Goal: Task Accomplishment & Management: Complete application form

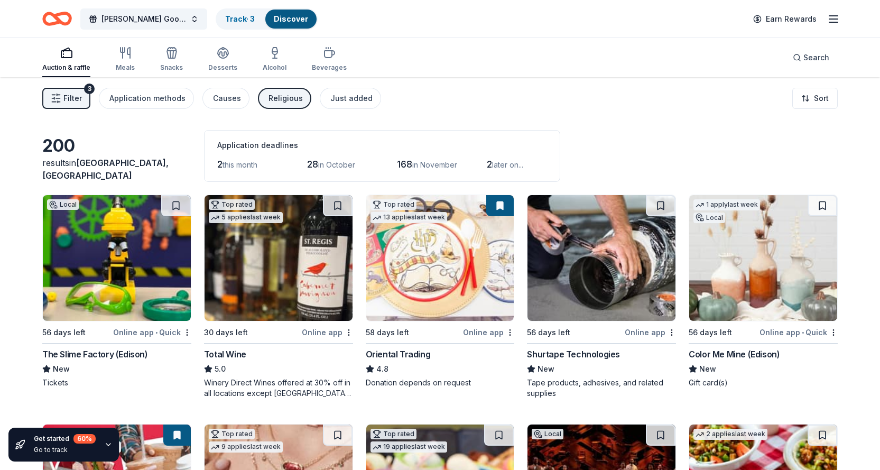
click at [70, 98] on span "Filter" at bounding box center [72, 98] width 18 height 13
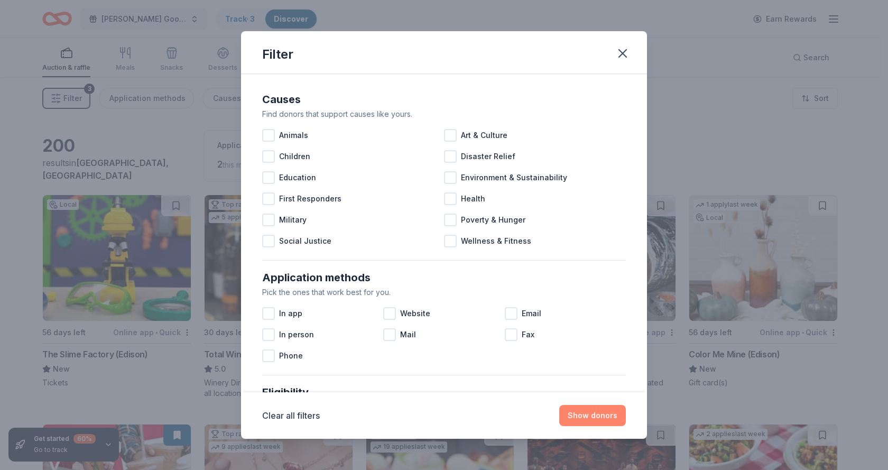
click at [579, 420] on button "Show donors" at bounding box center [592, 415] width 67 height 21
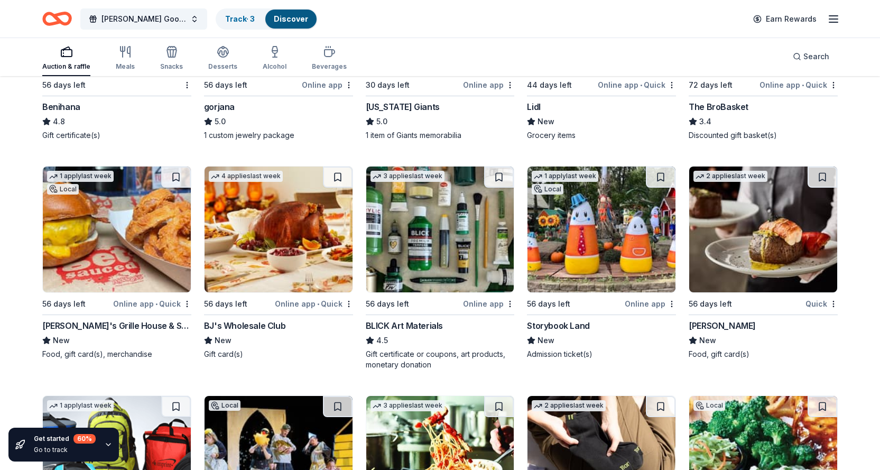
scroll to position [2304, 0]
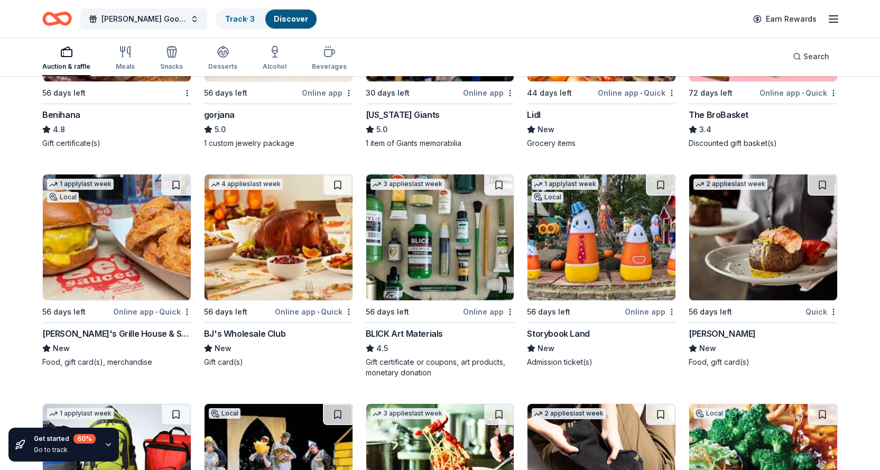
click at [718, 331] on div "[PERSON_NAME]" at bounding box center [722, 333] width 67 height 13
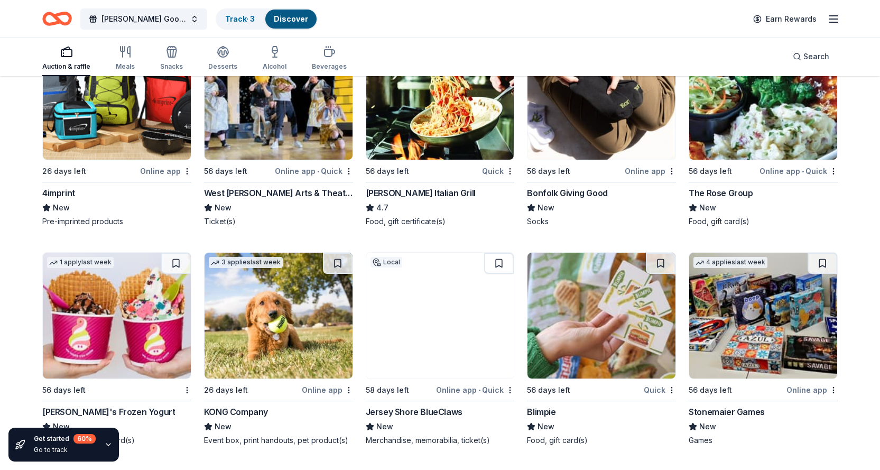
scroll to position [2621, 0]
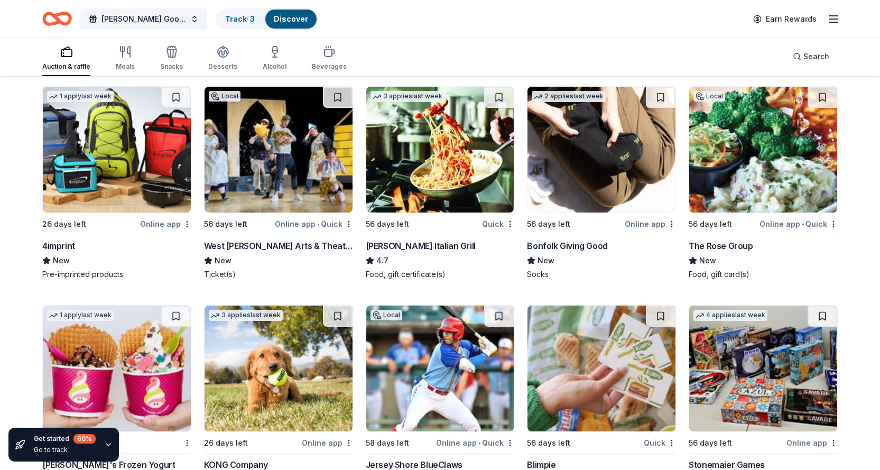
click at [412, 244] on div "Carrabba's Italian Grill" at bounding box center [421, 245] width 110 height 13
click at [725, 244] on div "The Rose Group" at bounding box center [721, 245] width 64 height 13
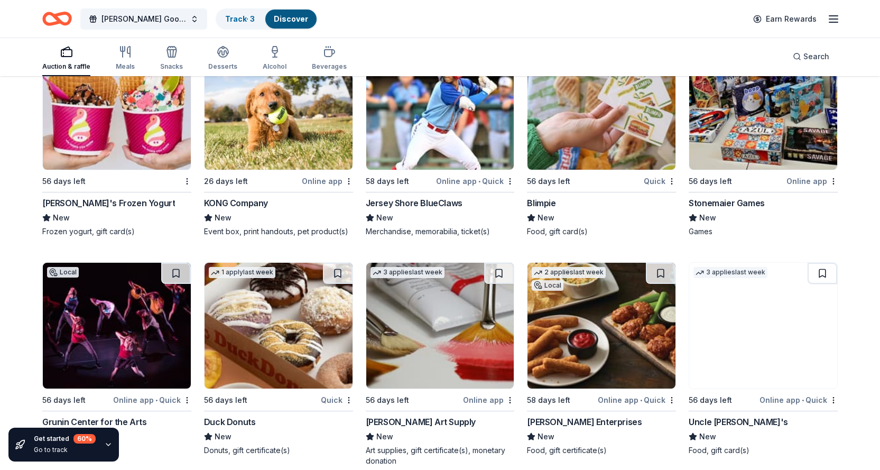
scroll to position [2885, 0]
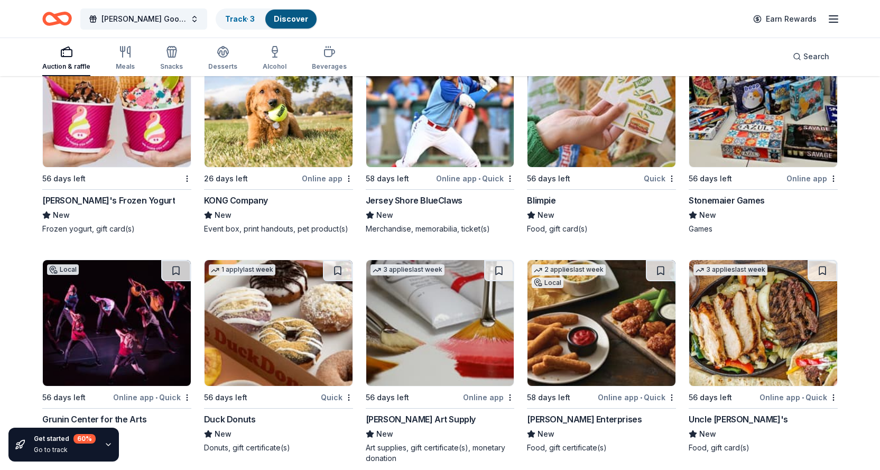
click at [274, 361] on img at bounding box center [279, 323] width 148 height 126
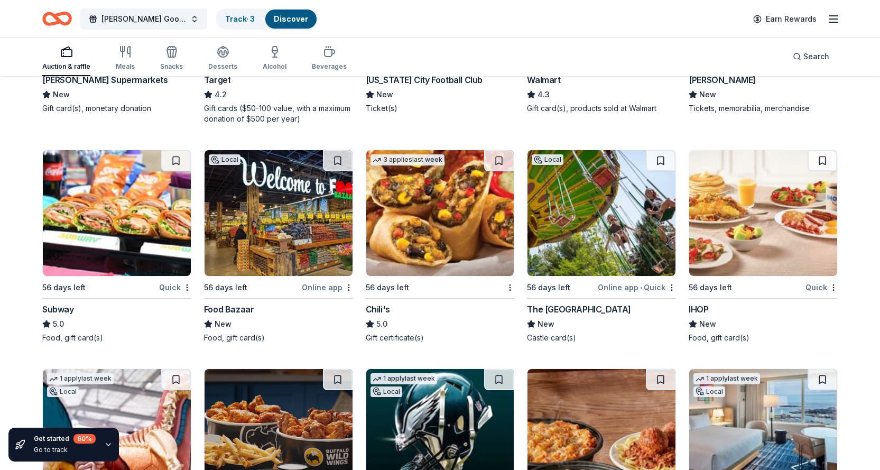
scroll to position [5543, 0]
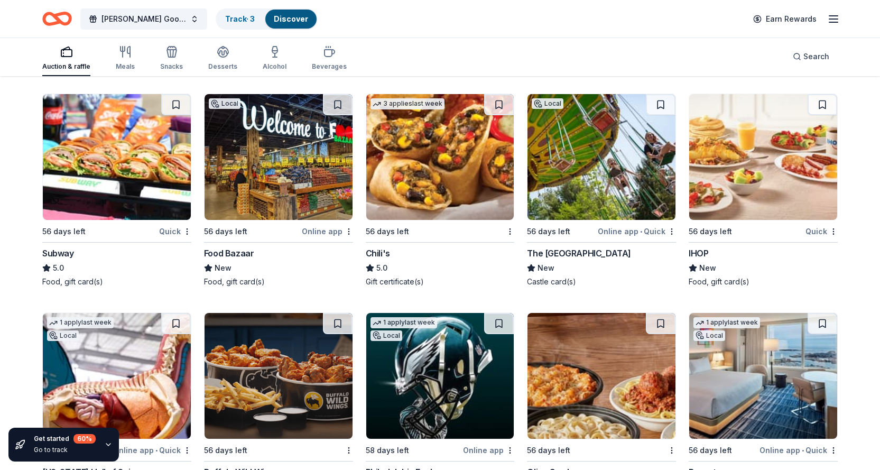
click at [44, 253] on div "Subway" at bounding box center [58, 253] width 32 height 13
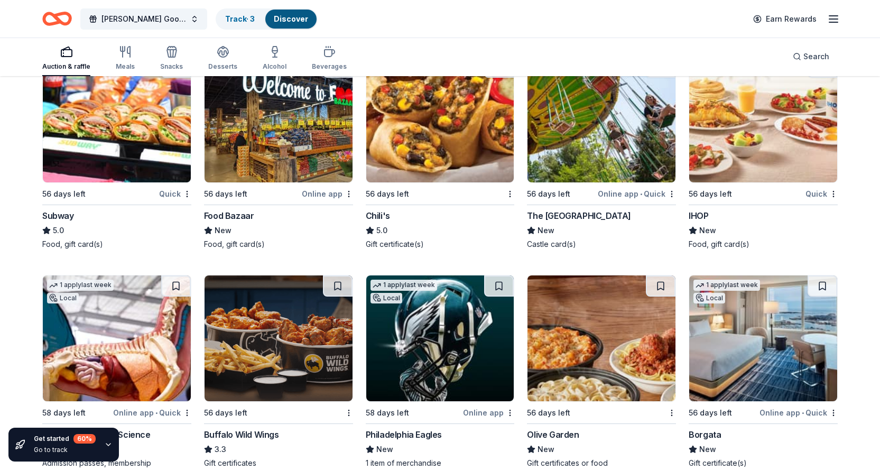
scroll to position [5663, 0]
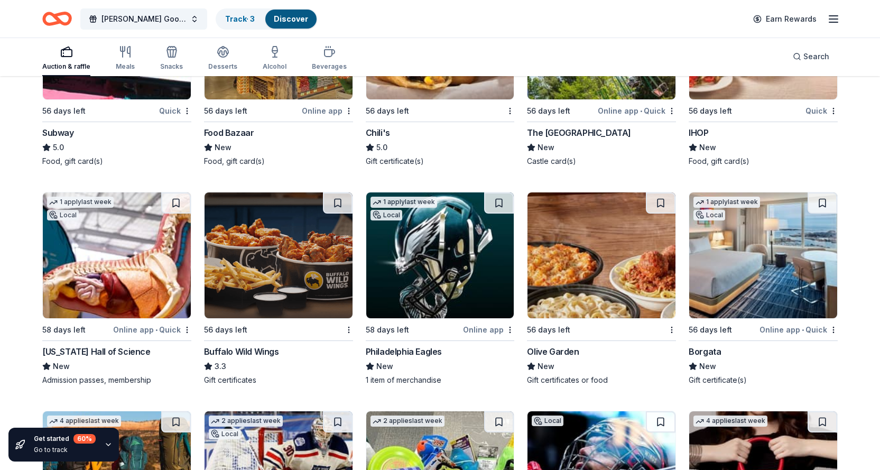
click at [701, 132] on div "IHOP" at bounding box center [699, 132] width 20 height 13
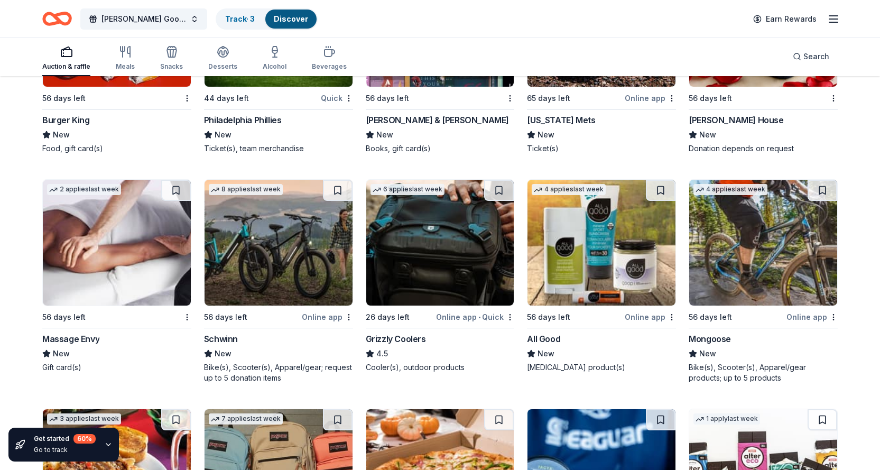
scroll to position [6534, 0]
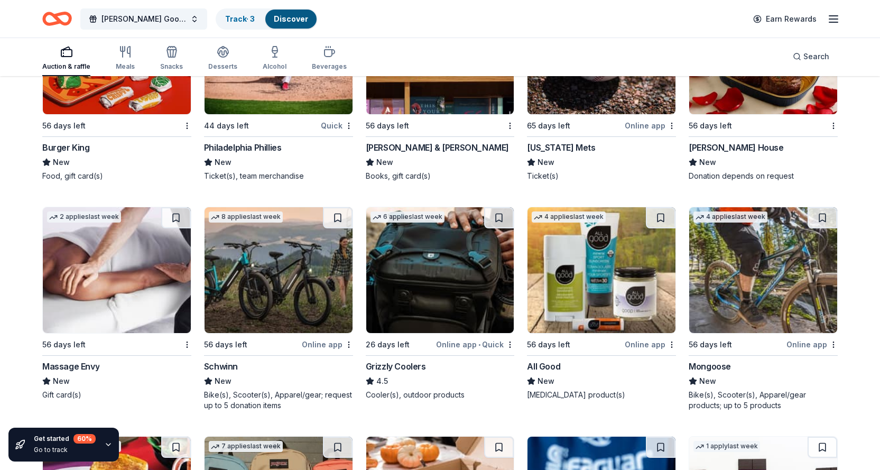
click at [740, 145] on div "Ruth's Chris Steak House" at bounding box center [736, 147] width 95 height 13
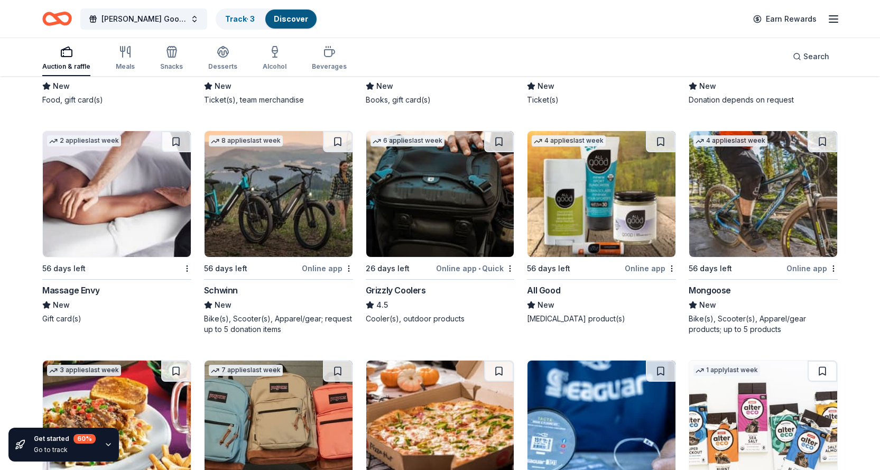
scroll to position [6693, 0]
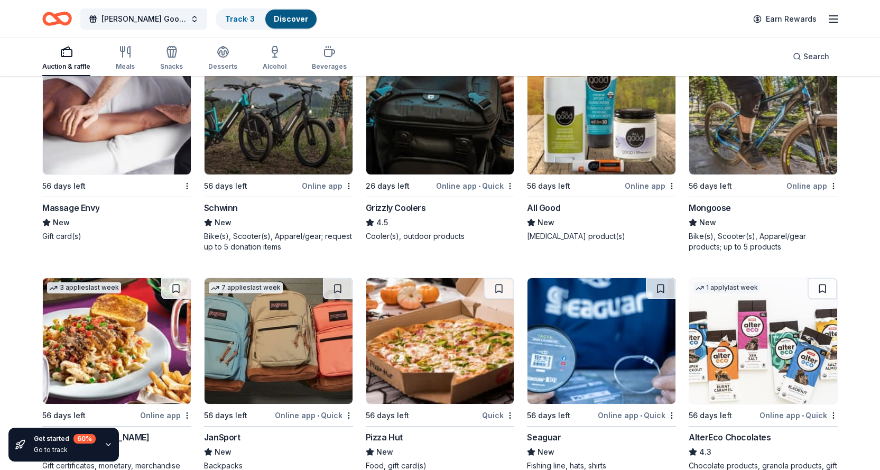
click at [75, 209] on div "Massage Envy" at bounding box center [70, 207] width 57 height 13
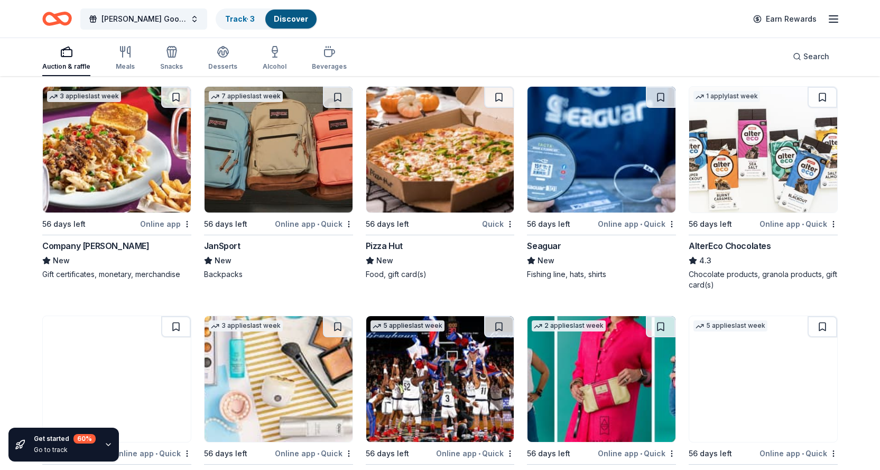
scroll to position [6904, 0]
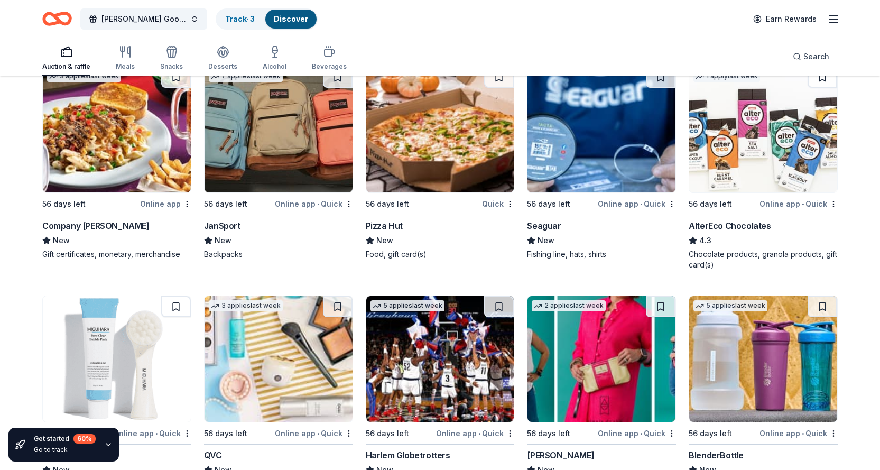
click at [100, 225] on div "Company Brinker" at bounding box center [95, 225] width 107 height 13
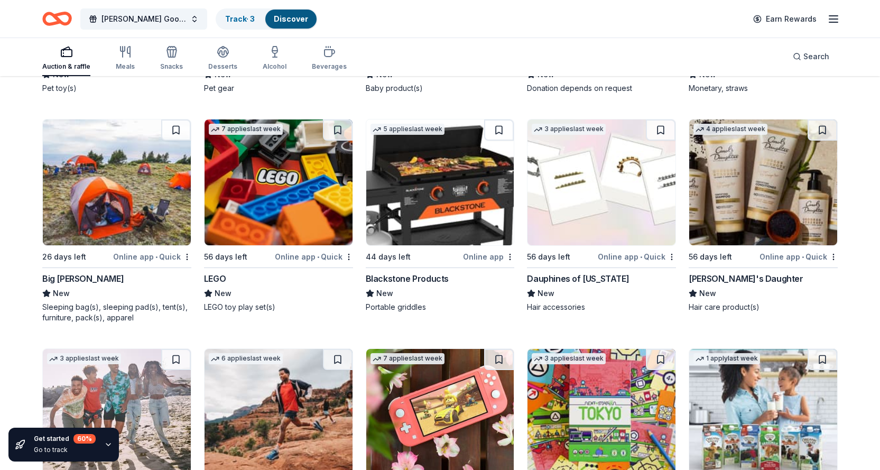
scroll to position [8373, 0]
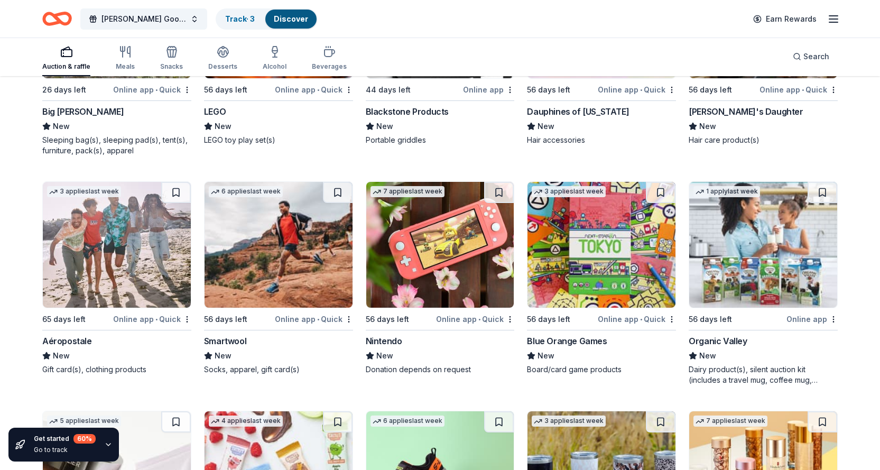
click at [394, 341] on div "Nintendo" at bounding box center [384, 341] width 36 height 13
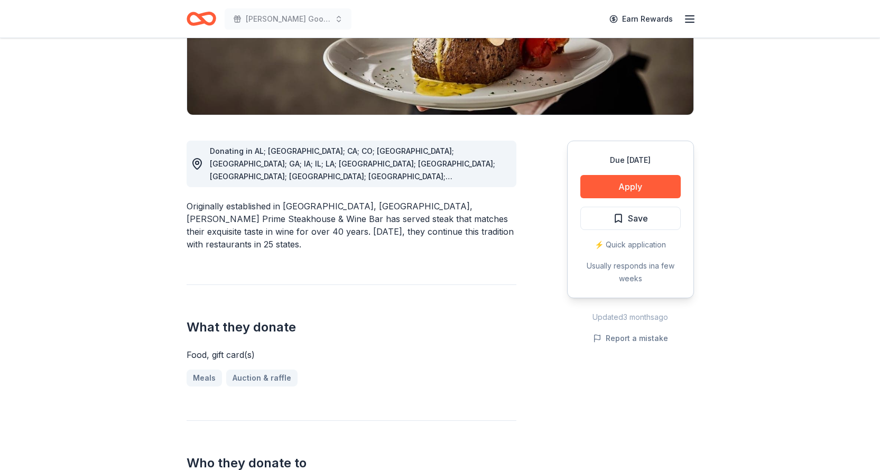
scroll to position [211, 0]
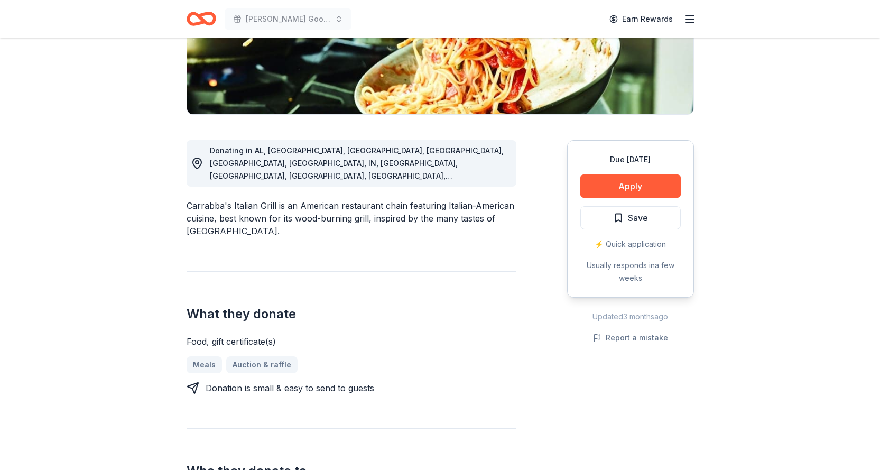
scroll to position [211, 0]
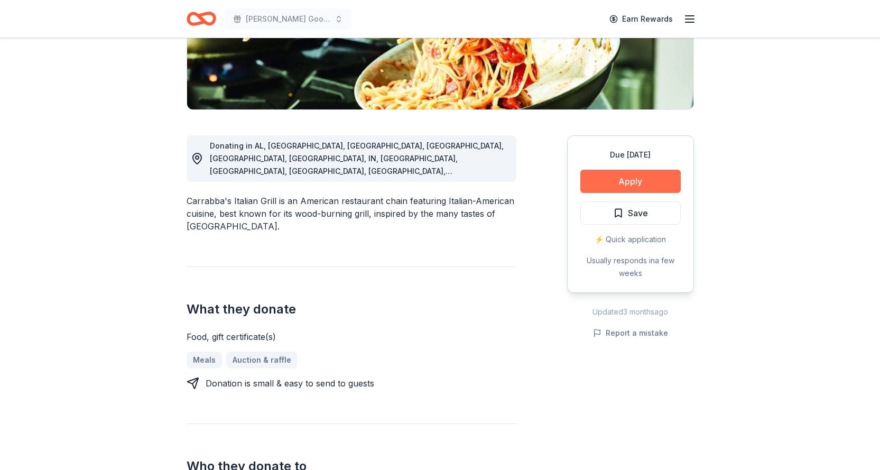
click at [597, 180] on button "Apply" at bounding box center [630, 181] width 100 height 23
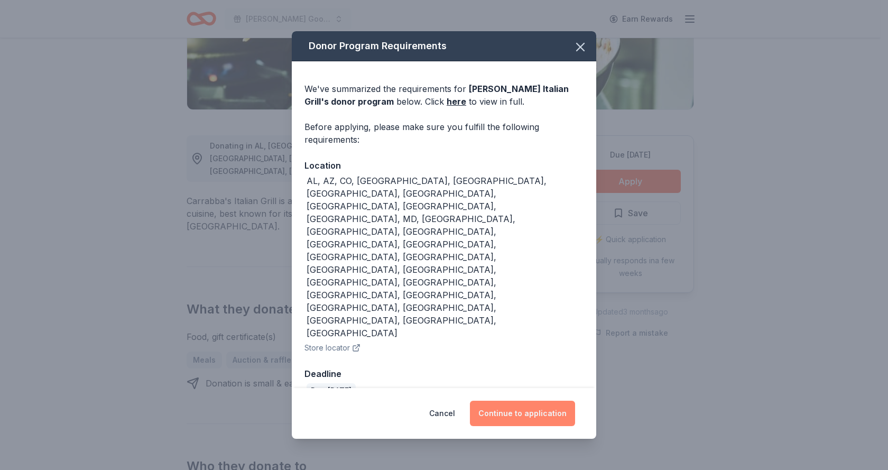
click at [513, 401] on button "Continue to application" at bounding box center [522, 413] width 105 height 25
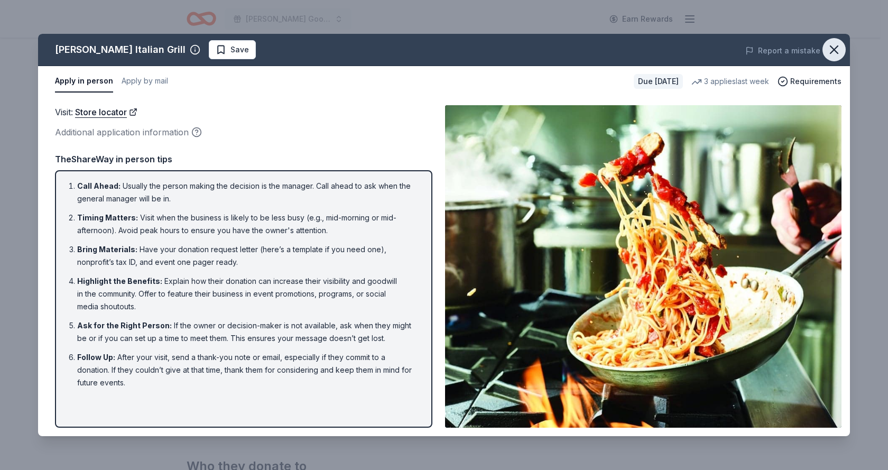
click at [832, 45] on icon "button" at bounding box center [834, 49] width 15 height 15
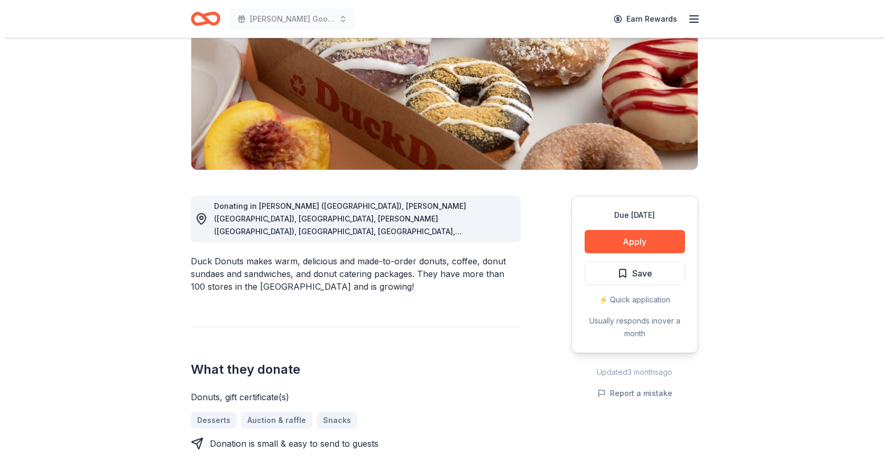
scroll to position [159, 0]
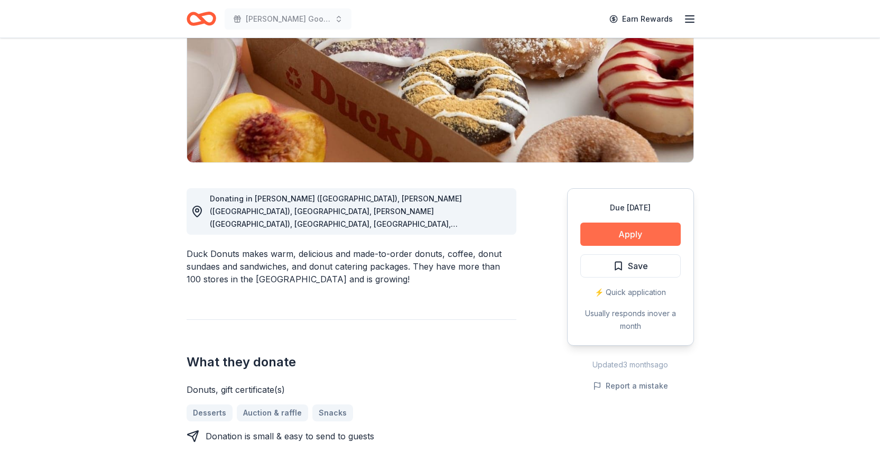
click at [607, 229] on button "Apply" at bounding box center [630, 234] width 100 height 23
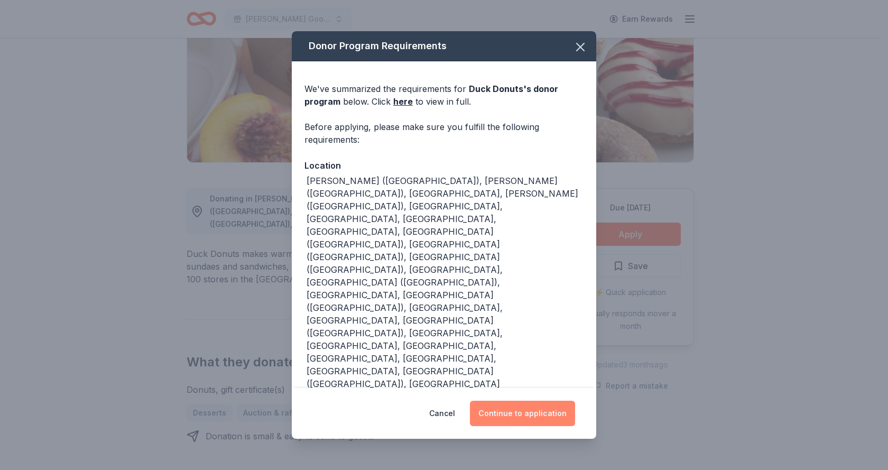
click at [524, 401] on button "Continue to application" at bounding box center [522, 413] width 105 height 25
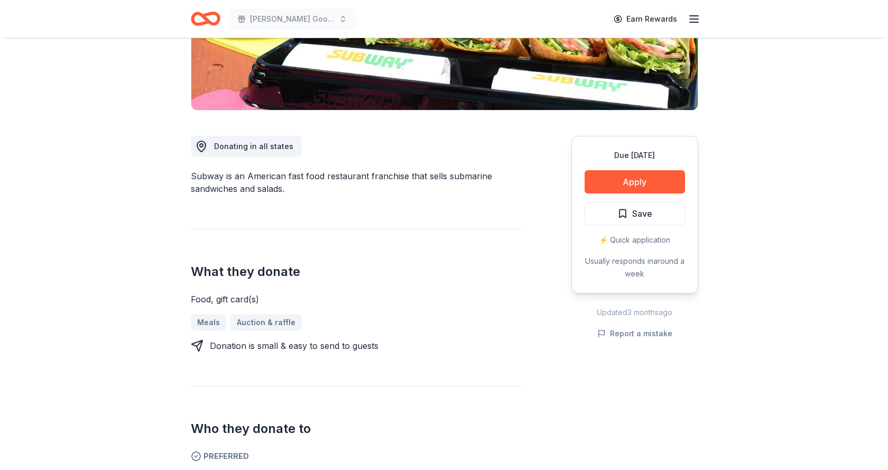
scroll to position [211, 0]
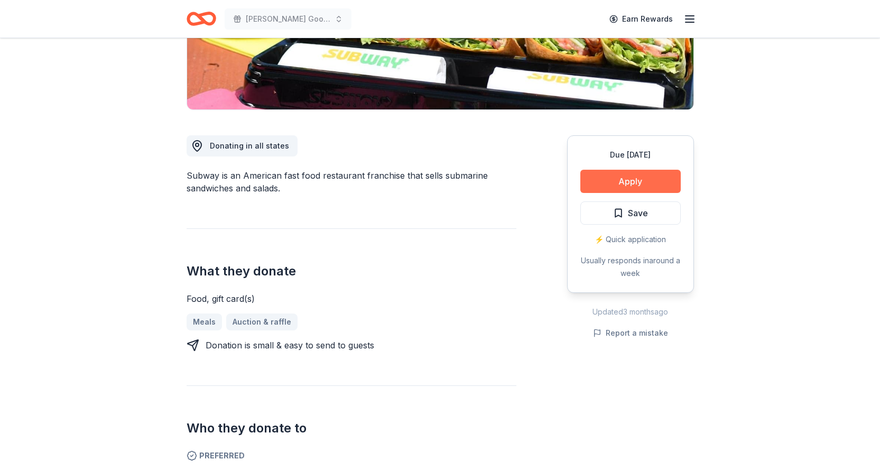
click at [628, 181] on button "Apply" at bounding box center [630, 181] width 100 height 23
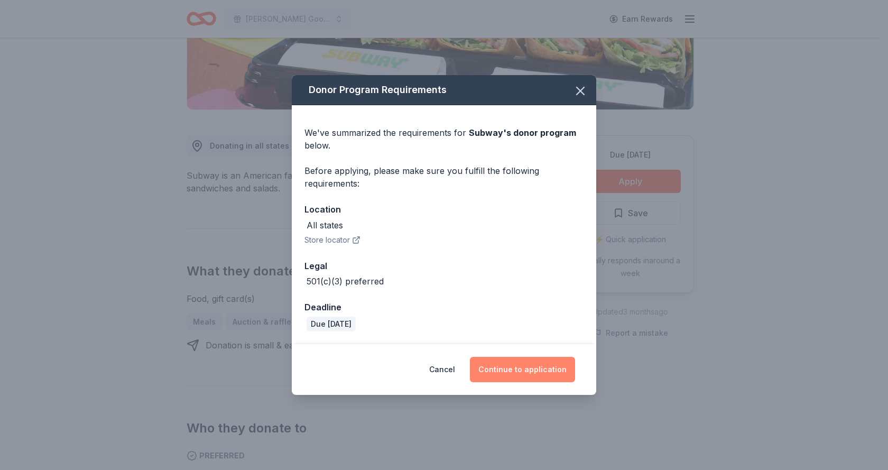
click at [518, 369] on button "Continue to application" at bounding box center [522, 369] width 105 height 25
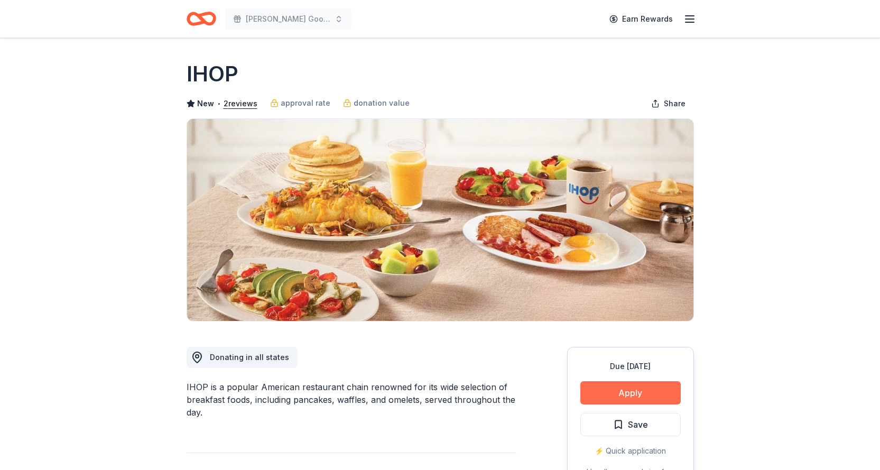
click at [614, 389] on button "Apply" at bounding box center [630, 392] width 100 height 23
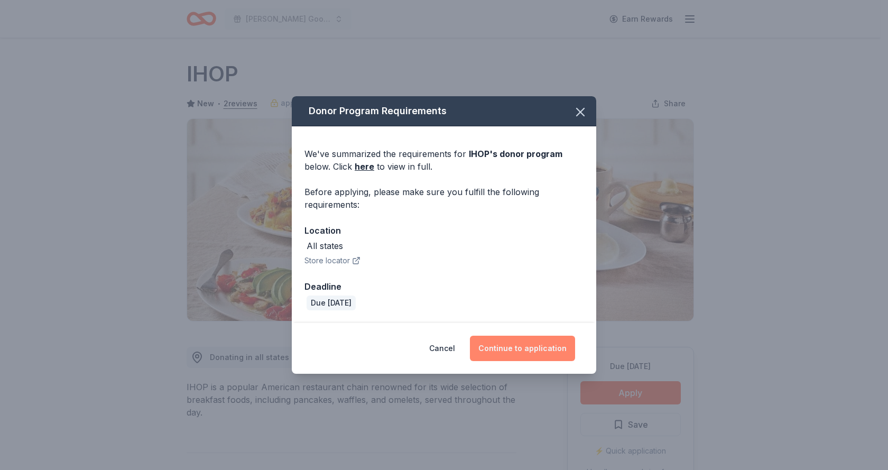
click at [546, 348] on button "Continue to application" at bounding box center [522, 348] width 105 height 25
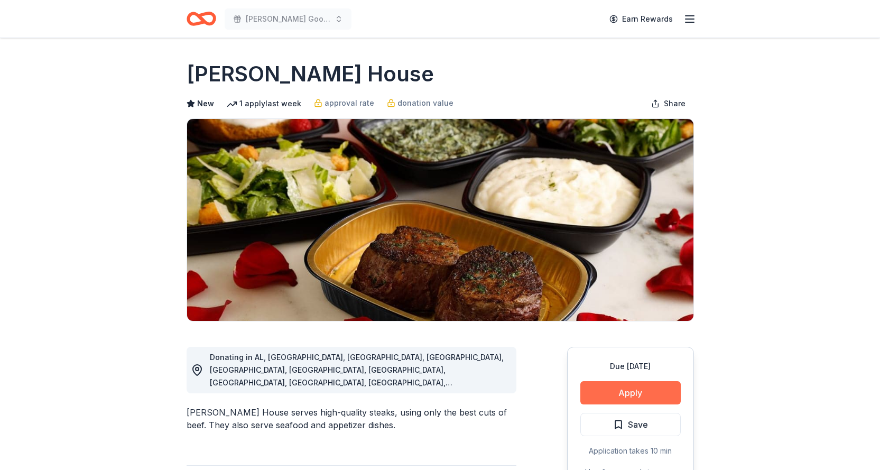
click at [618, 390] on button "Apply" at bounding box center [630, 392] width 100 height 23
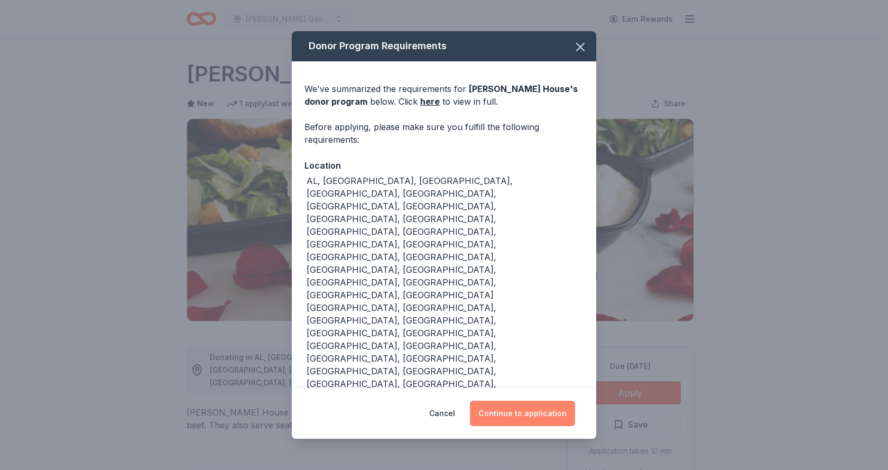
click at [508, 401] on button "Continue to application" at bounding box center [522, 413] width 105 height 25
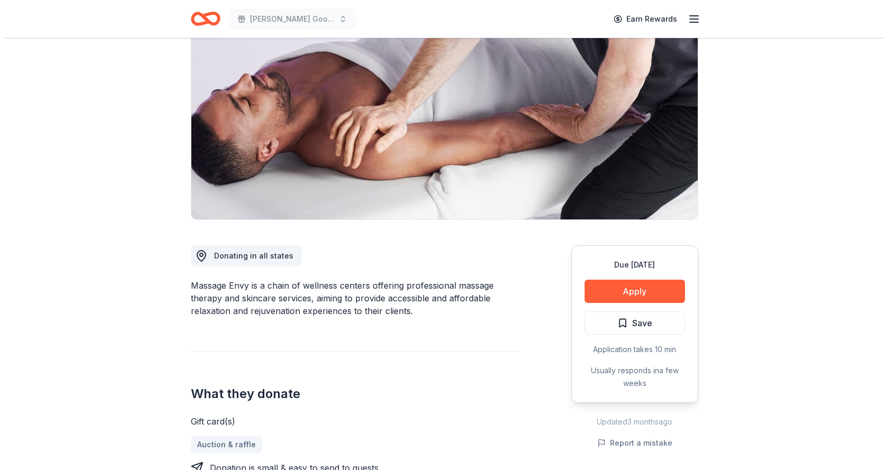
scroll to position [211, 0]
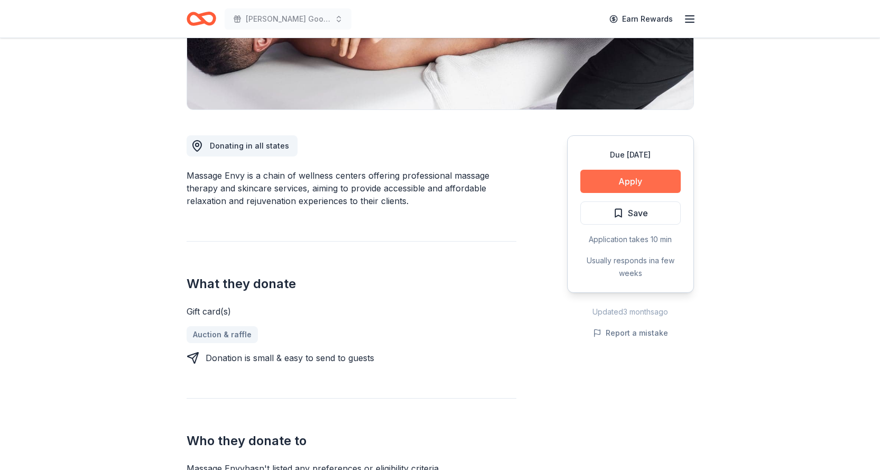
click at [612, 178] on button "Apply" at bounding box center [630, 181] width 100 height 23
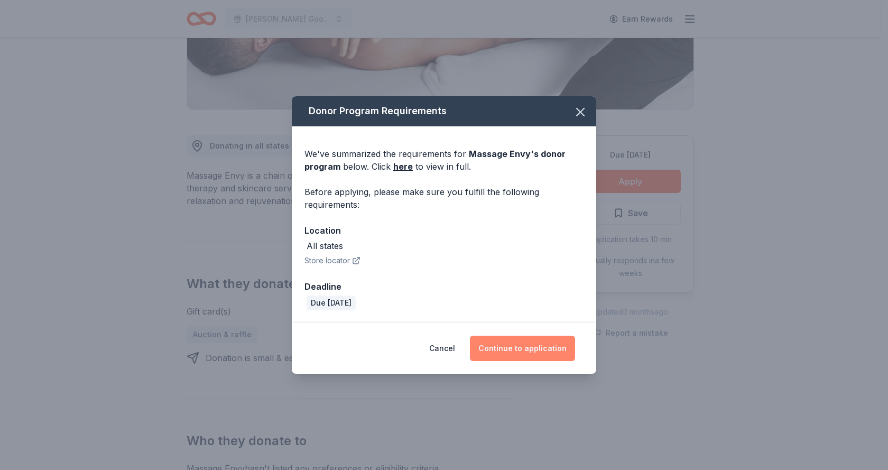
click at [527, 349] on button "Continue to application" at bounding box center [522, 348] width 105 height 25
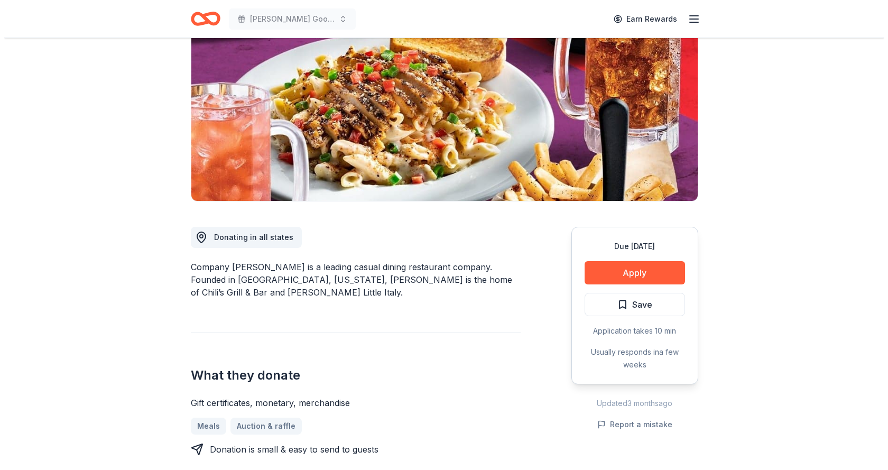
scroll to position [159, 0]
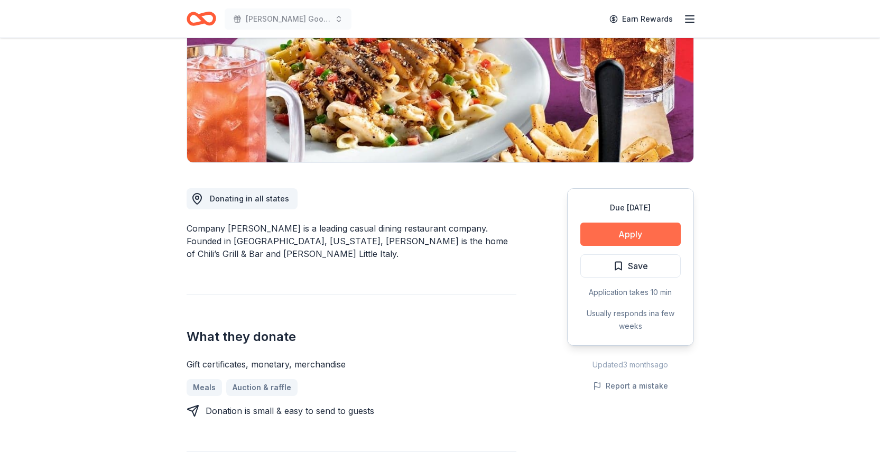
click at [610, 231] on button "Apply" at bounding box center [630, 234] width 100 height 23
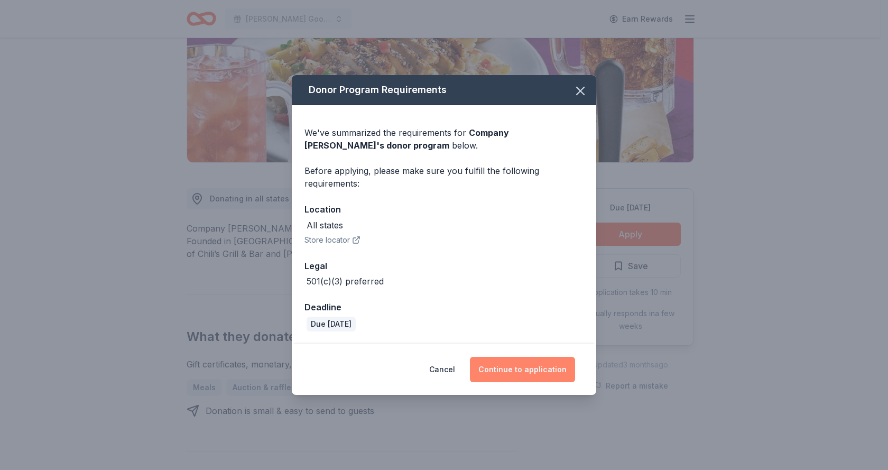
click at [534, 370] on button "Continue to application" at bounding box center [522, 369] width 105 height 25
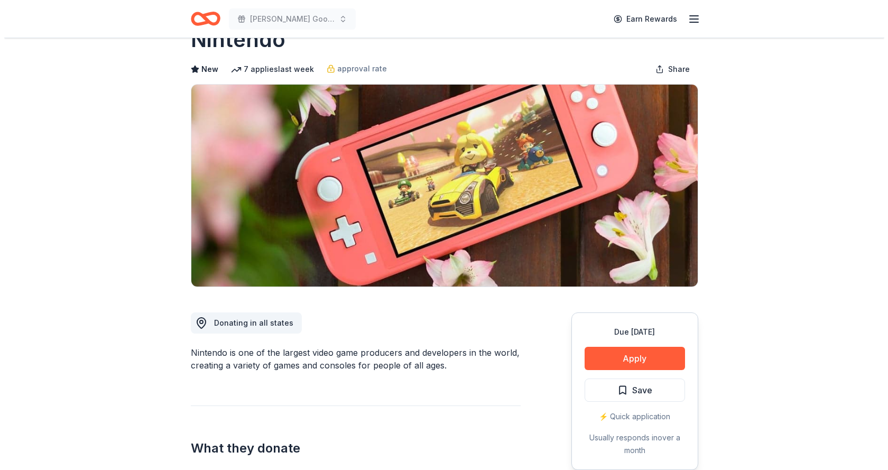
scroll to position [106, 0]
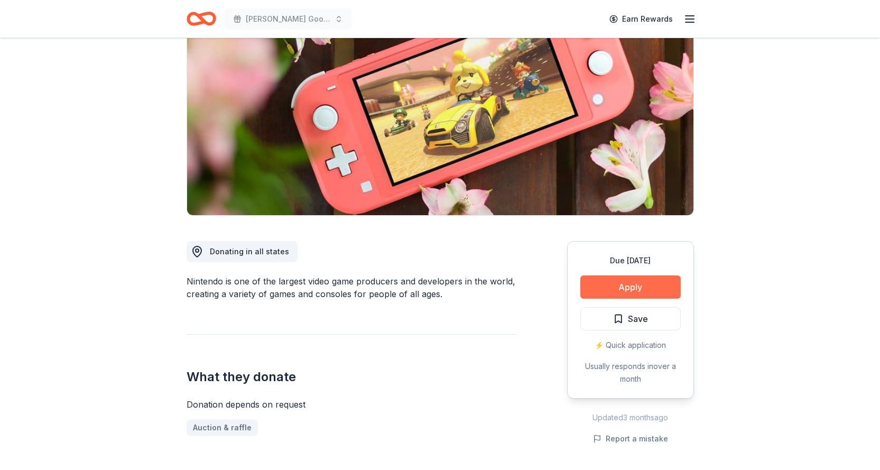
click at [625, 291] on button "Apply" at bounding box center [630, 286] width 100 height 23
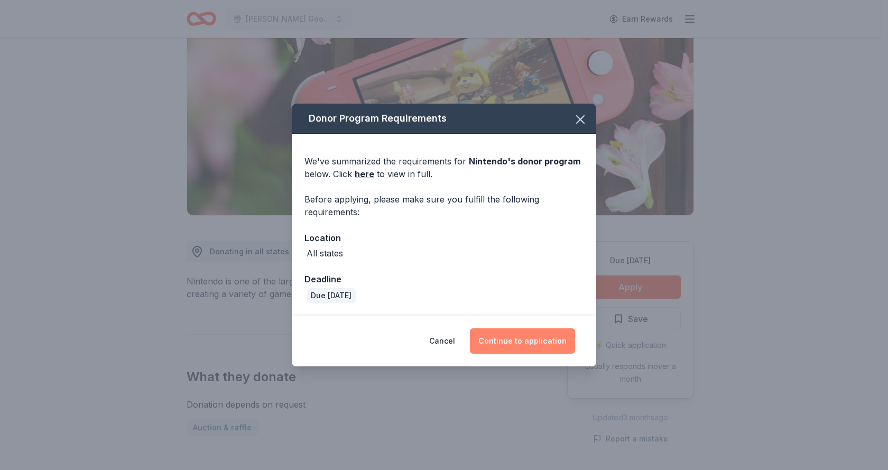
click at [524, 345] on button "Continue to application" at bounding box center [522, 340] width 105 height 25
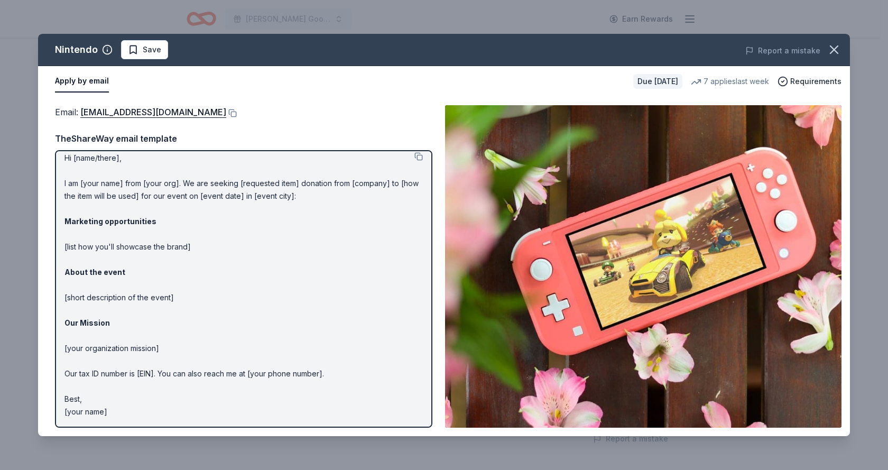
scroll to position [0, 0]
